Goal: Transaction & Acquisition: Subscribe to service/newsletter

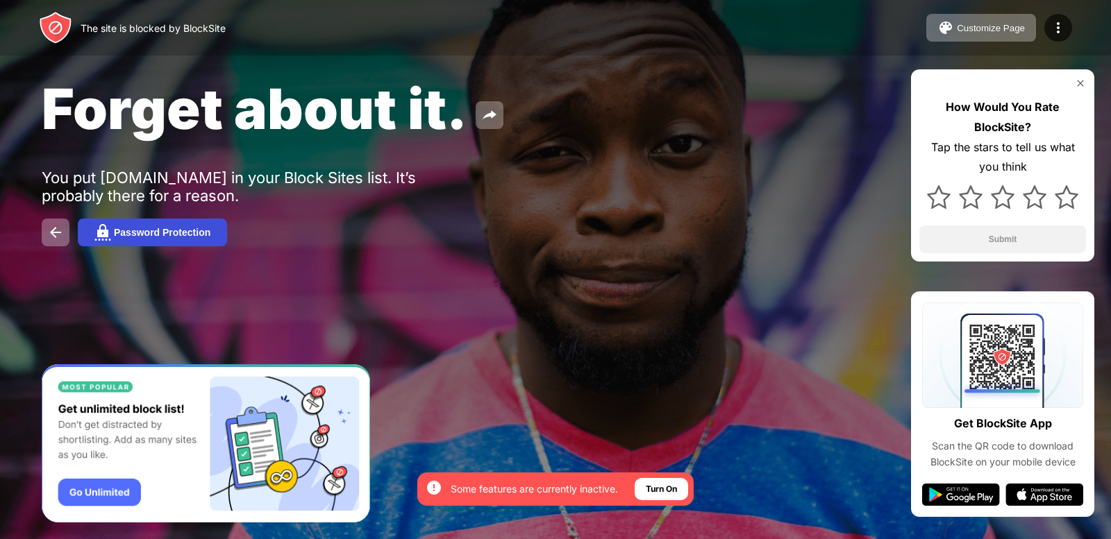
click at [188, 237] on div "Password Protection" at bounding box center [162, 232] width 97 height 11
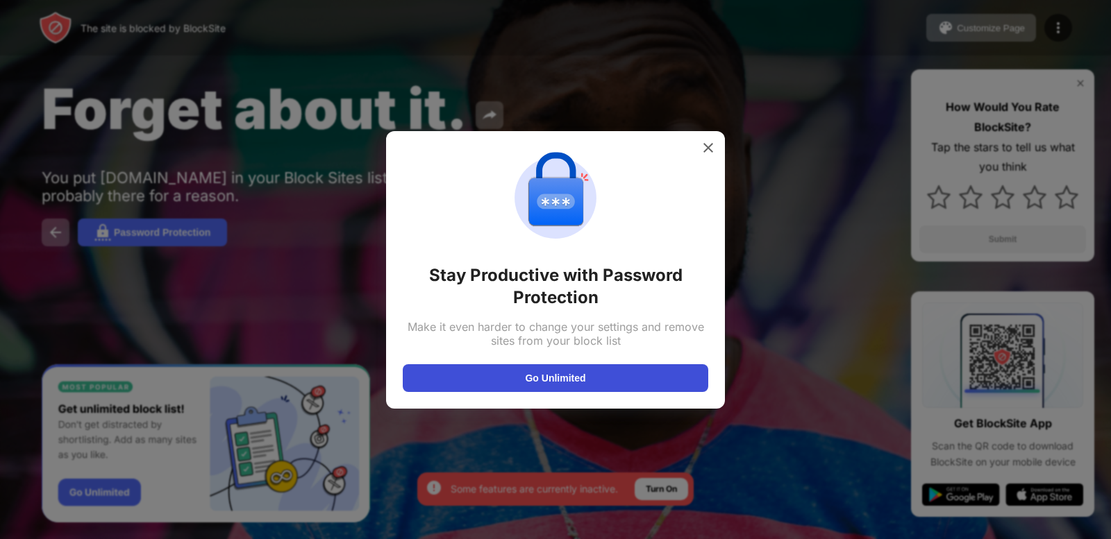
click at [592, 378] on button "Go Unlimited" at bounding box center [555, 379] width 305 height 28
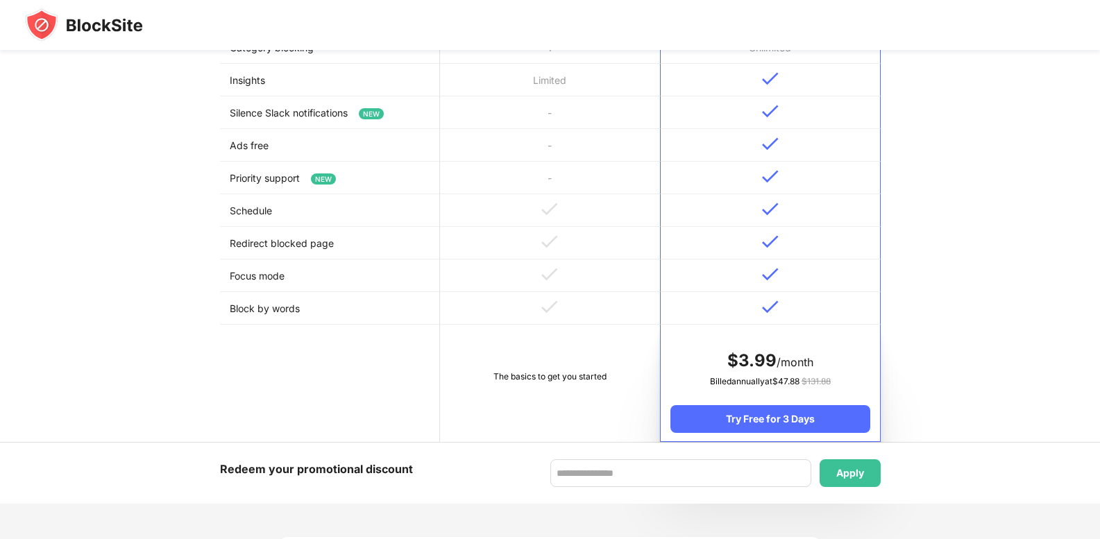
scroll to position [555, 0]
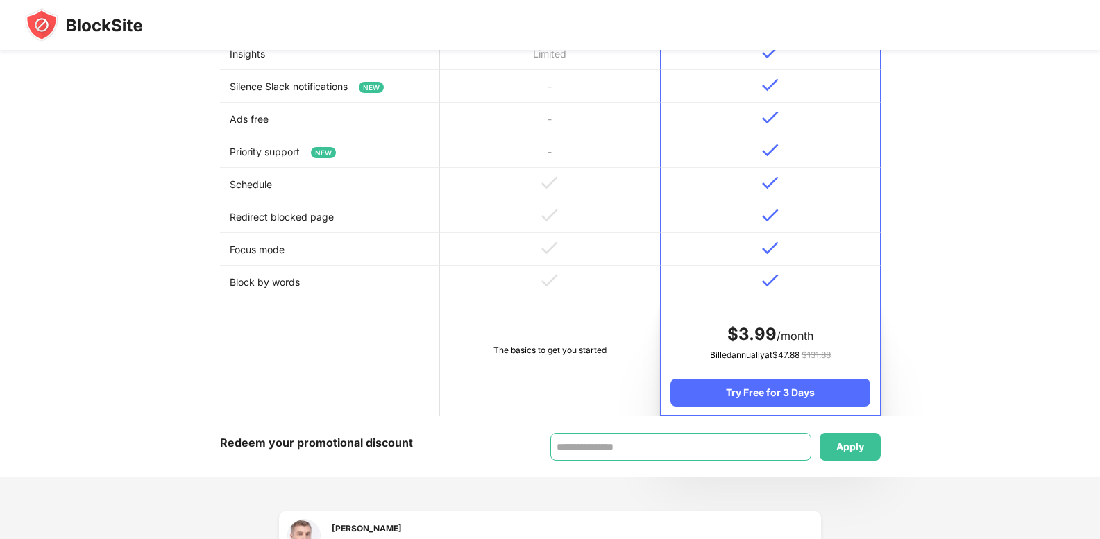
click at [601, 445] on input at bounding box center [681, 447] width 261 height 28
paste input "********"
type input "********"
click at [849, 453] on div "Apply" at bounding box center [850, 447] width 61 height 28
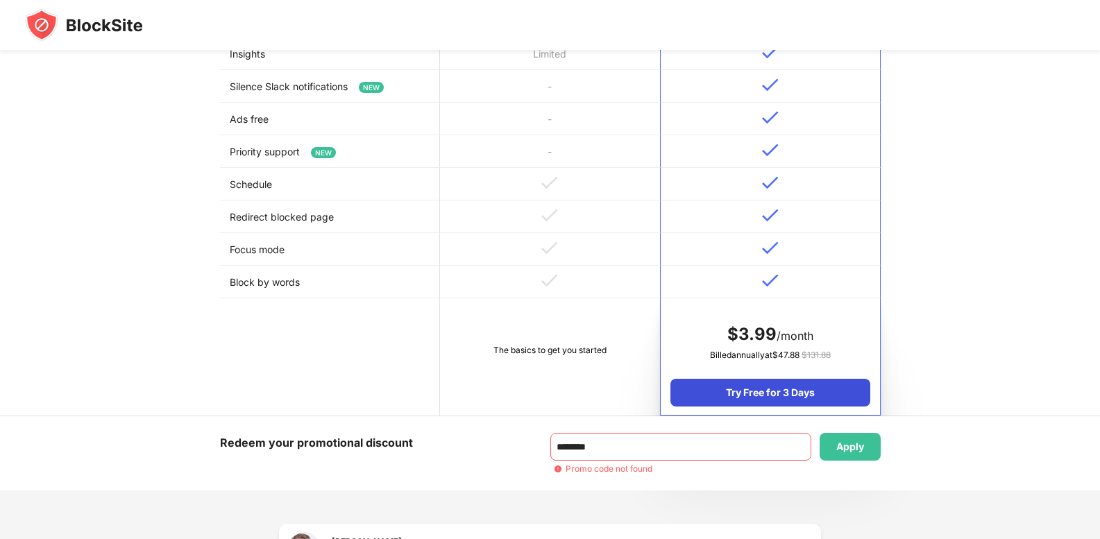
click at [737, 392] on div "Try Free for 3 Days" at bounding box center [770, 393] width 199 height 28
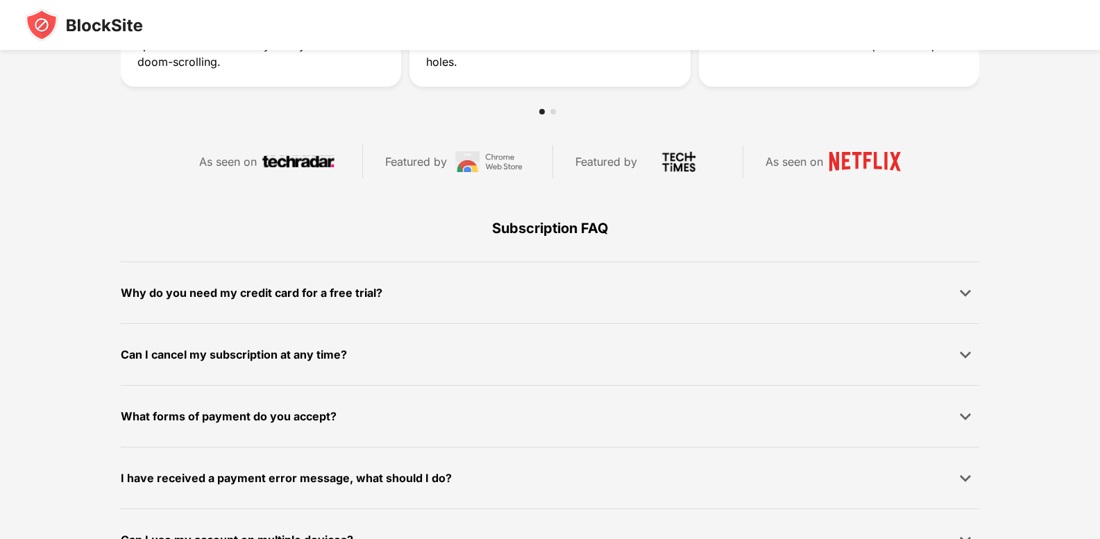
scroll to position [623, 0]
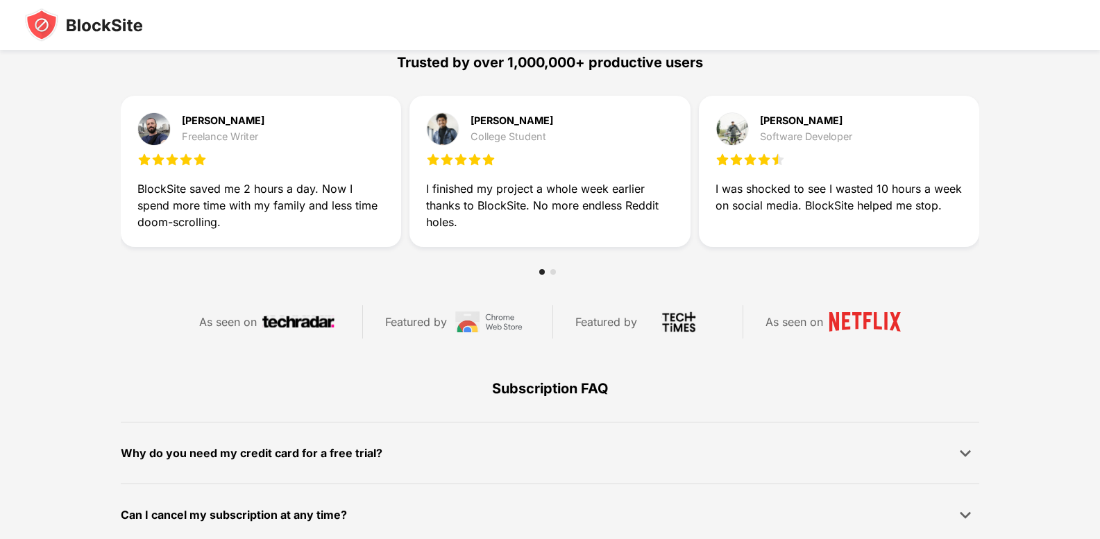
click at [864, 325] on img at bounding box center [865, 322] width 72 height 21
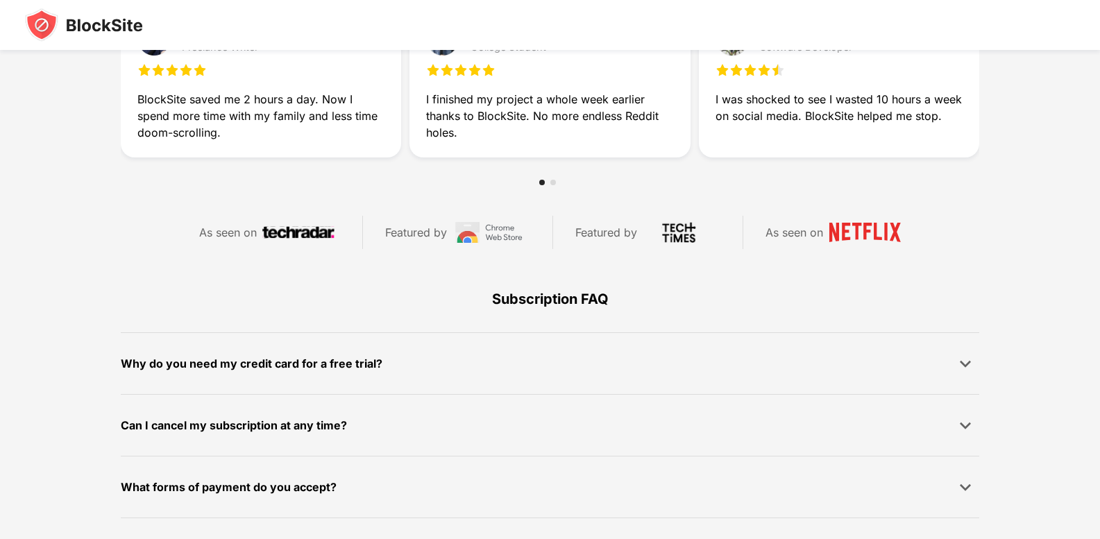
scroll to position [831, 0]
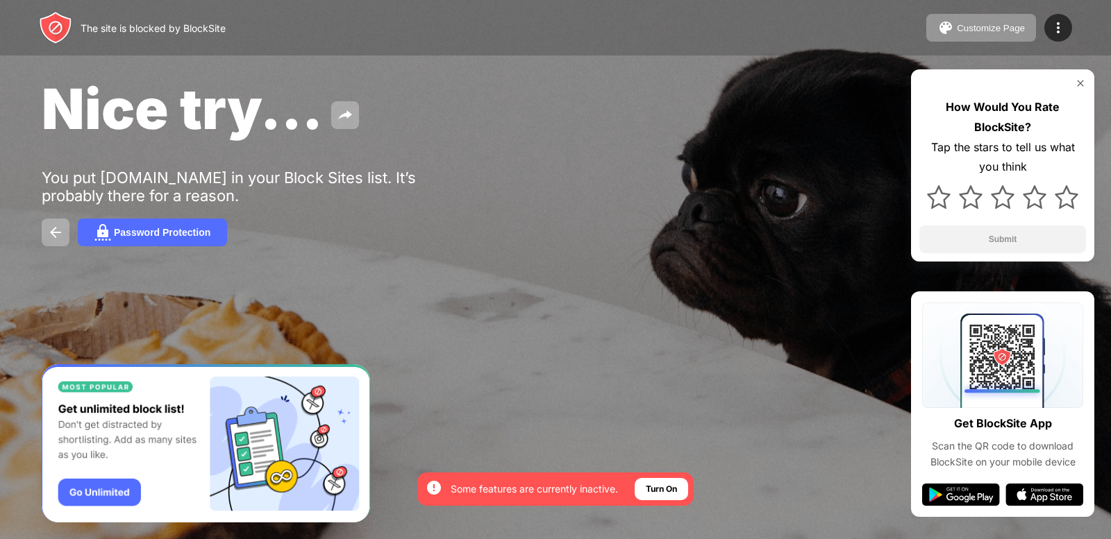
click at [112, 492] on img "Banner Message" at bounding box center [206, 444] width 328 height 159
